Goal: Task Accomplishment & Management: Use online tool/utility

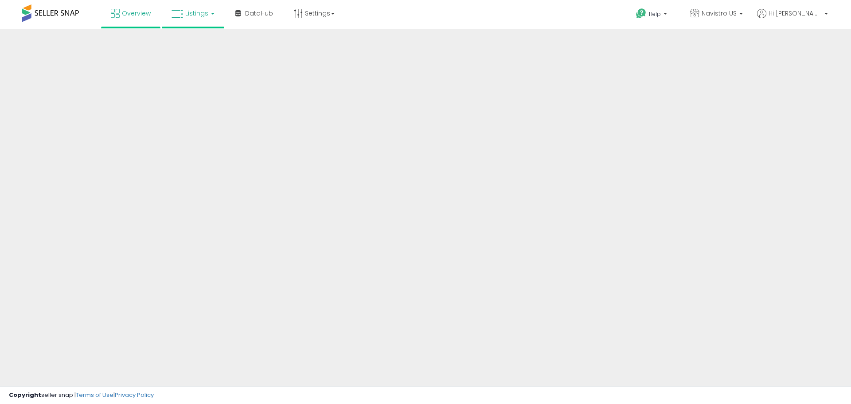
click at [182, 15] on icon at bounding box center [178, 14] width 12 height 12
click at [199, 18] on link "Listings" at bounding box center [193, 13] width 56 height 27
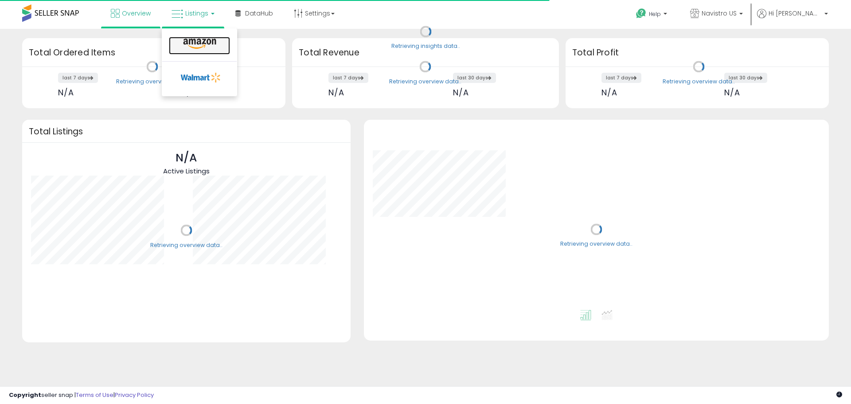
click at [198, 37] on link at bounding box center [199, 46] width 61 height 18
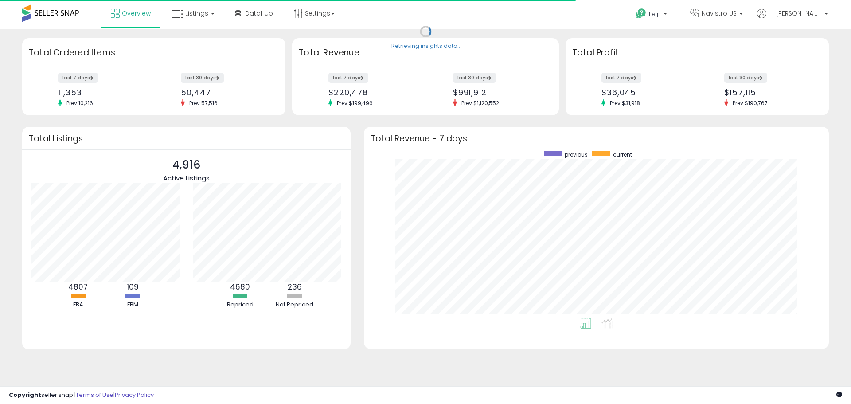
scroll to position [168, 447]
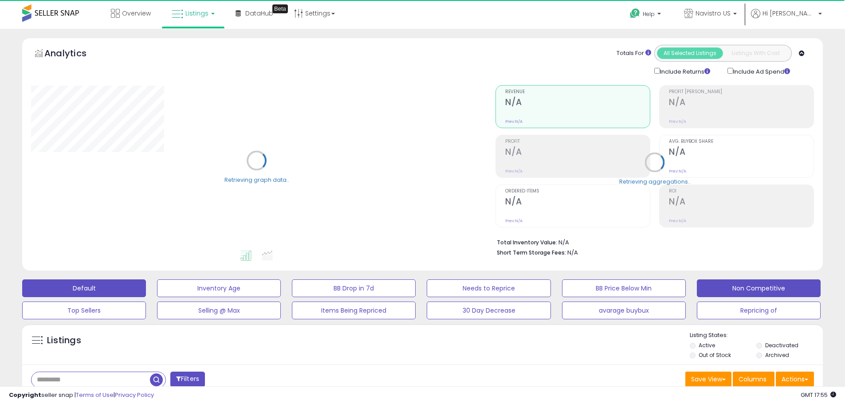
scroll to position [133, 0]
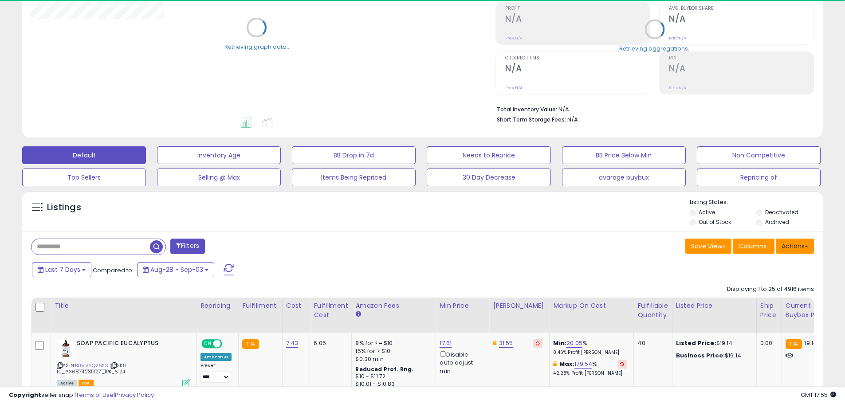
click at [803, 249] on button "Actions" at bounding box center [794, 246] width 38 height 15
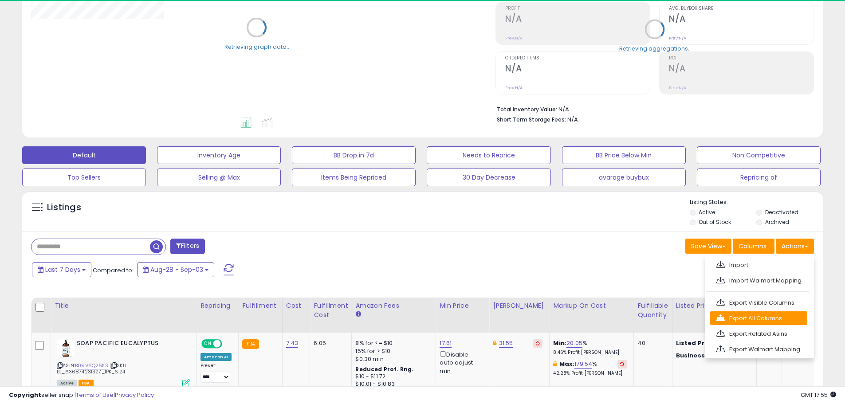
click at [777, 316] on link "Export All Columns" at bounding box center [758, 318] width 97 height 14
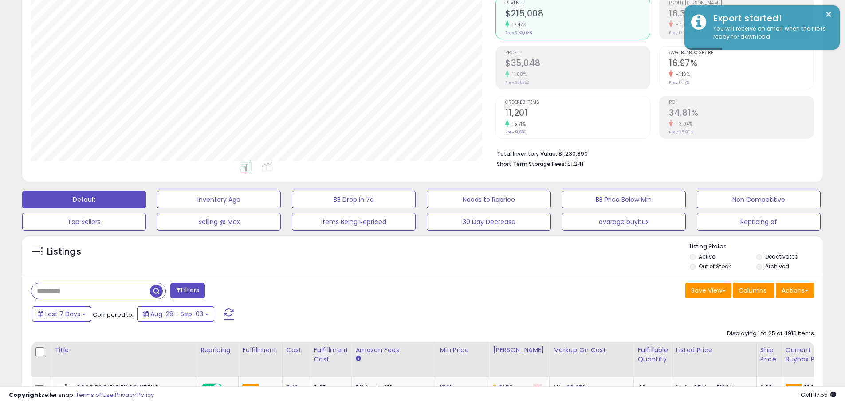
scroll to position [0, 0]
